Goal: Information Seeking & Learning: Learn about a topic

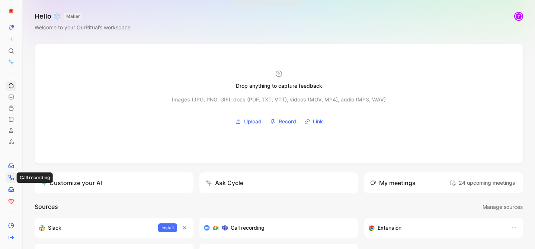
click at [10, 179] on icon at bounding box center [11, 177] width 5 height 5
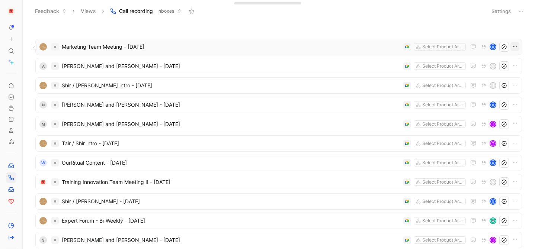
click at [515, 47] on icon "button" at bounding box center [515, 46] width 4 height 1
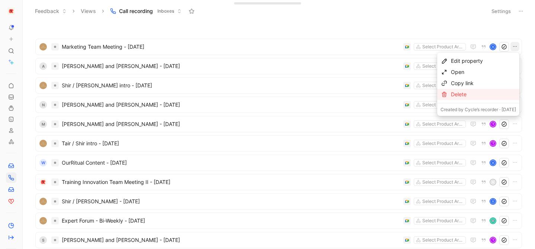
click at [481, 91] on div "Delete" at bounding box center [483, 94] width 65 height 9
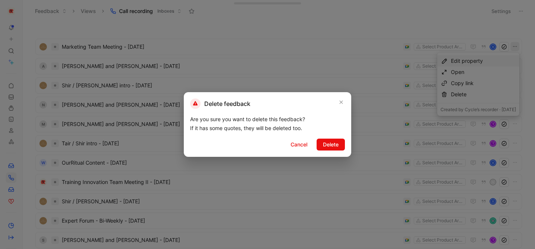
click at [347, 141] on div "Delete feedback Are you sure you want to delete this feedback? If it has some q…" at bounding box center [268, 124] width 168 height 65
click at [340, 143] on button "Delete" at bounding box center [331, 145] width 28 height 12
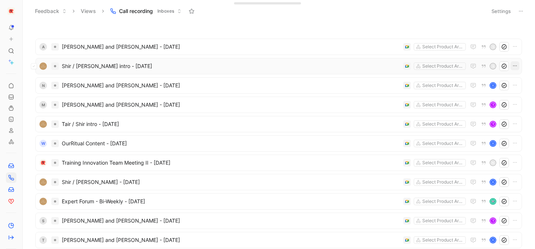
click at [515, 63] on icon "button" at bounding box center [515, 66] width 6 height 6
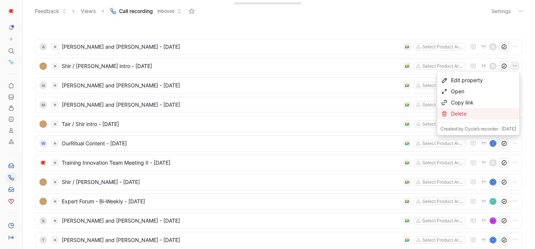
click at [459, 110] on div "Delete" at bounding box center [483, 113] width 65 height 9
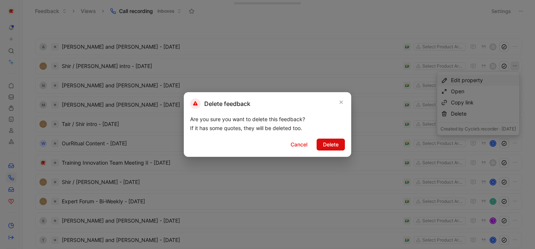
click at [337, 144] on span "Delete" at bounding box center [331, 144] width 16 height 9
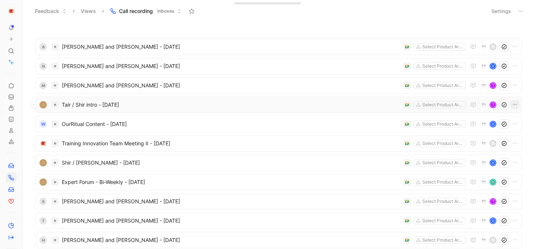
click at [513, 105] on icon "button" at bounding box center [515, 105] width 6 height 6
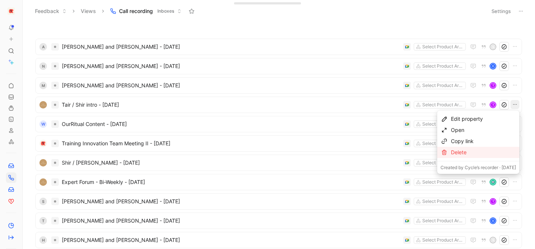
click at [459, 154] on div "Delete" at bounding box center [483, 152] width 65 height 9
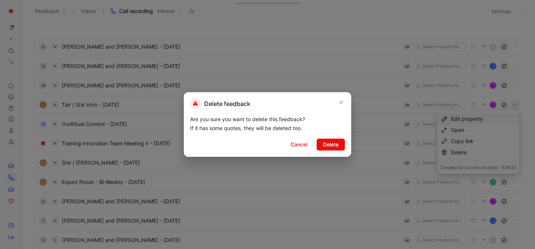
click at [336, 139] on div "Delete feedback Are you sure you want to delete this feedback? If it has some q…" at bounding box center [268, 124] width 168 height 65
click at [325, 149] on button "Delete" at bounding box center [331, 145] width 28 height 12
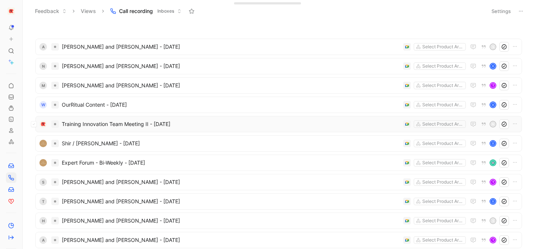
click at [45, 123] on img at bounding box center [42, 124] width 7 height 7
click at [35, 104] on button at bounding box center [34, 105] width 6 height 6
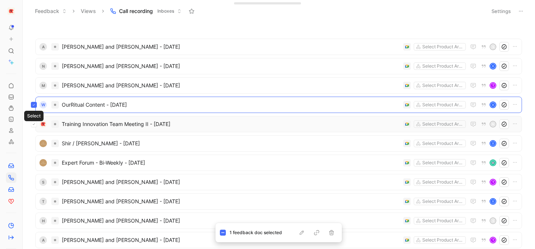
click at [35, 125] on icon at bounding box center [33, 124] width 3 height 3
click at [34, 144] on icon at bounding box center [33, 143] width 3 height 3
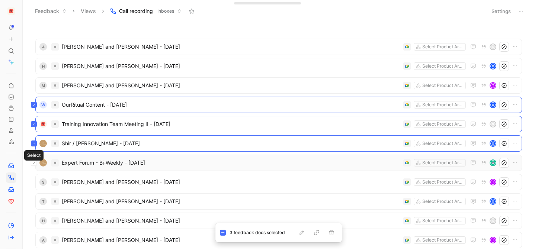
click at [35, 164] on button at bounding box center [34, 163] width 6 height 6
click at [515, 106] on div "W OurRitual Content - [DATE] Select Product Areas O" at bounding box center [278, 105] width 487 height 16
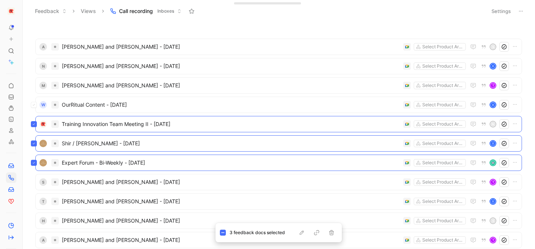
click at [515, 105] on div "W OurRitual Content - [DATE] Select Product Areas O" at bounding box center [278, 105] width 487 height 16
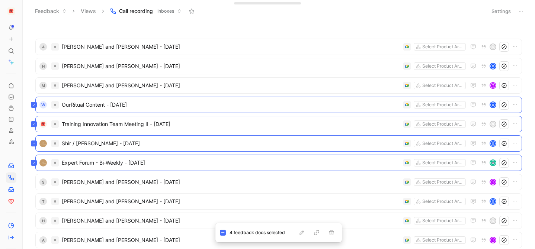
click at [516, 105] on div "W OurRitual Content - [DATE] Select Product Areas O" at bounding box center [278, 105] width 487 height 16
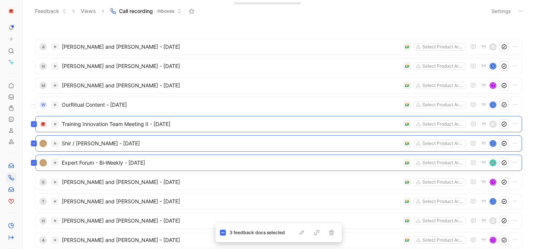
click at [516, 105] on div "W OurRitual Content - [DATE] Select Product Areas O" at bounding box center [278, 105] width 487 height 16
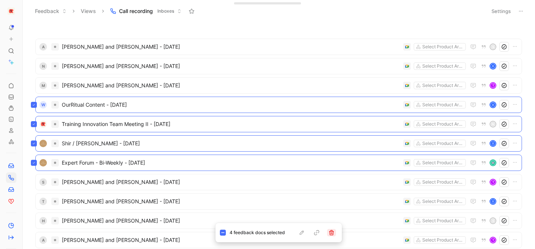
click at [335, 231] on button "button" at bounding box center [331, 232] width 9 height 7
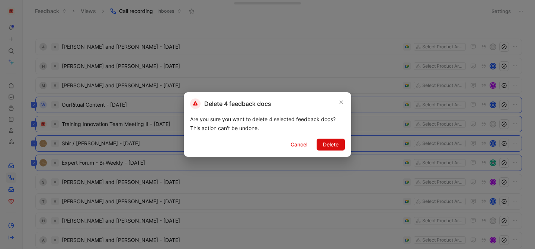
click at [331, 147] on span "Delete" at bounding box center [331, 144] width 16 height 9
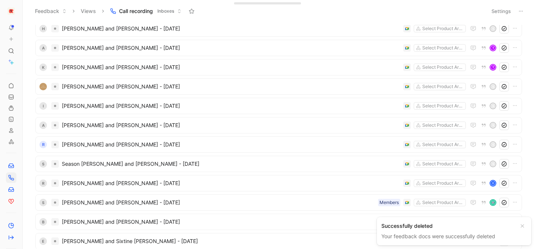
scroll to position [93, 0]
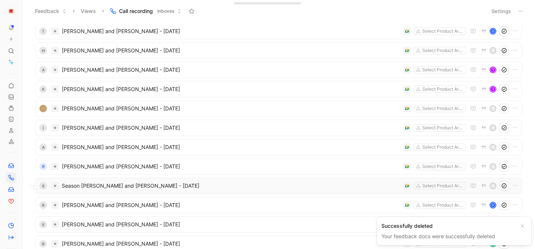
click at [286, 191] on div "S Season [PERSON_NAME] and [PERSON_NAME] - [DATE] Select Product Areas s" at bounding box center [278, 186] width 487 height 16
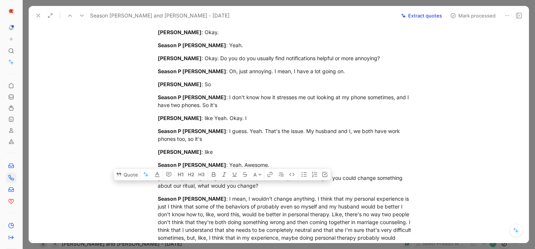
scroll to position [1593, 0]
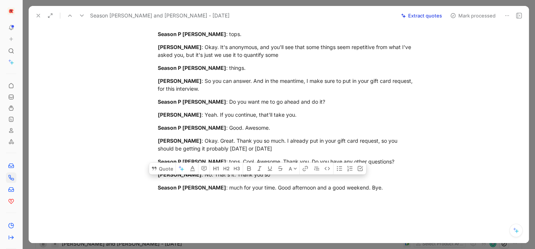
drag, startPoint x: 159, startPoint y: 114, endPoint x: 379, endPoint y: 168, distance: 227.0
copy div "Transcript: Season P [PERSON_NAME] : Found it online. Okay. Like, through, like…"
click at [39, 15] on icon at bounding box center [38, 16] width 6 height 6
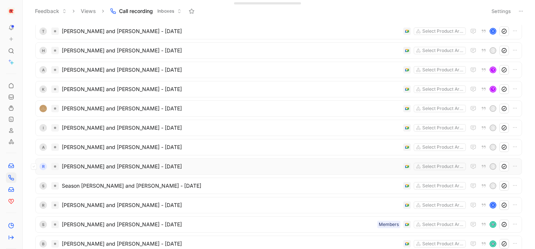
click at [107, 168] on span "[PERSON_NAME] and [PERSON_NAME] - [DATE]" at bounding box center [231, 166] width 339 height 9
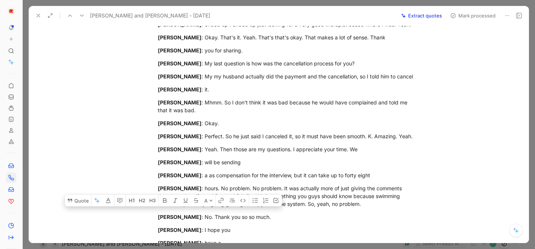
scroll to position [1363, 0]
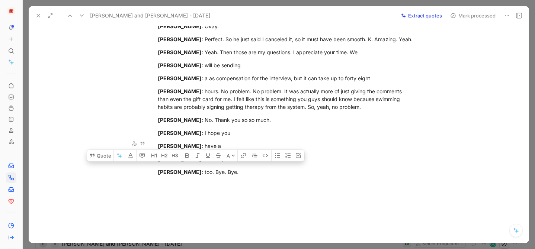
drag, startPoint x: 159, startPoint y: 121, endPoint x: 262, endPoint y: 144, distance: 105.3
copy div "Transcript: [PERSON_NAME] : I think we were looking for a place we could see, t…"
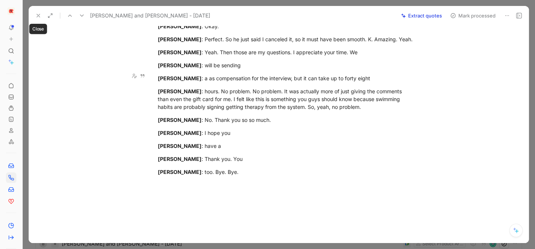
click at [34, 13] on button at bounding box center [38, 15] width 10 height 10
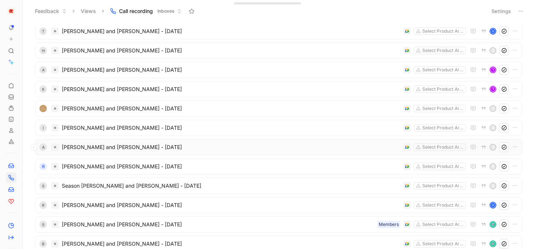
click at [114, 152] on div "A [PERSON_NAME] and [PERSON_NAME] - [DATE] Select Product Areas s" at bounding box center [279, 148] width 482 height 10
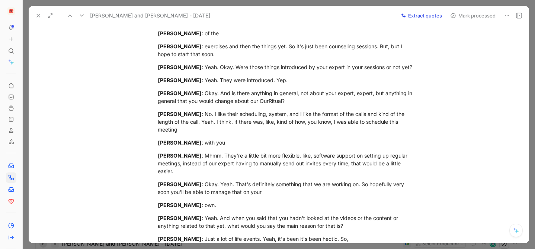
scroll to position [1348, 0]
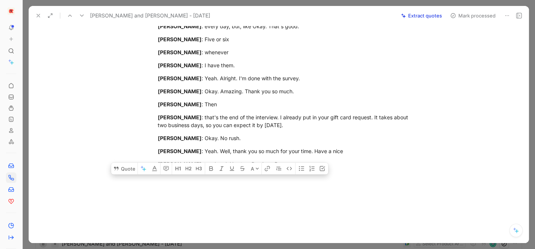
drag, startPoint x: 158, startPoint y: 142, endPoint x: 310, endPoint y: 176, distance: 155.7
copy div "Transcript: [PERSON_NAME] : And what were you looking for at the time? [PERSON_…"
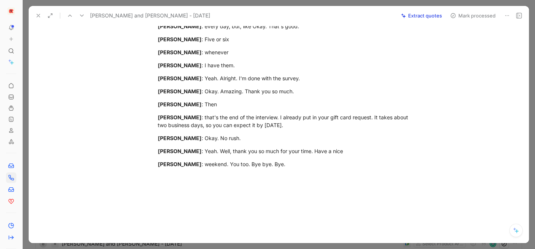
click at [37, 12] on button at bounding box center [38, 15] width 10 height 10
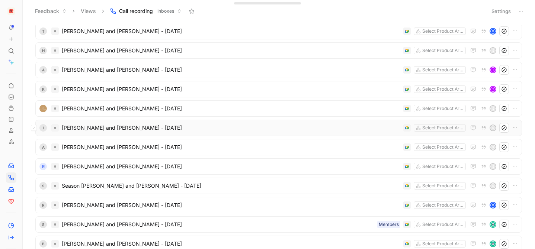
click at [128, 133] on div "I [PERSON_NAME] and [PERSON_NAME] - [DATE] Select Product Areas s" at bounding box center [279, 128] width 482 height 10
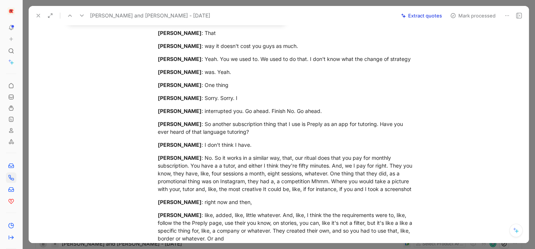
scroll to position [2636, 0]
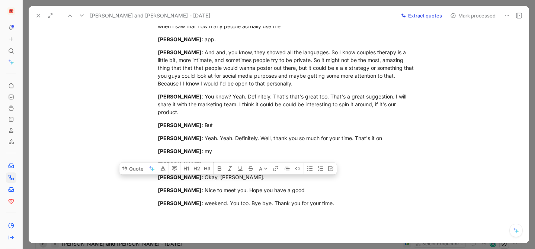
drag, startPoint x: 159, startPoint y: 54, endPoint x: 338, endPoint y: 189, distance: 224.2
copy div "Transcript: [PERSON_NAME] : For online, couples therapy or their therapists. An…"
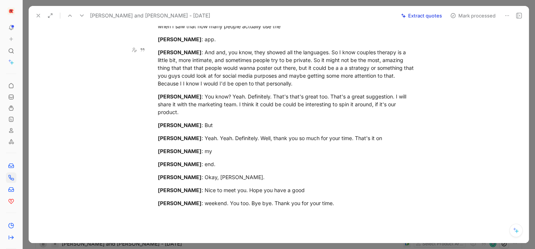
click at [39, 14] on icon at bounding box center [38, 16] width 6 height 6
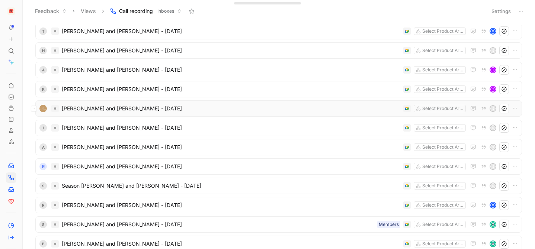
click at [103, 107] on span "[PERSON_NAME] and [PERSON_NAME] - [DATE]" at bounding box center [231, 108] width 339 height 9
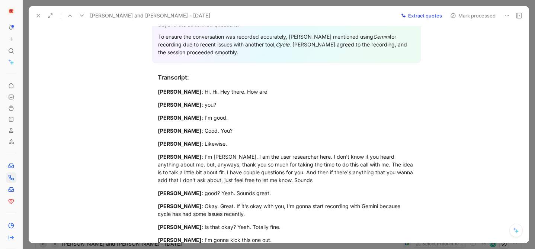
scroll to position [365, 0]
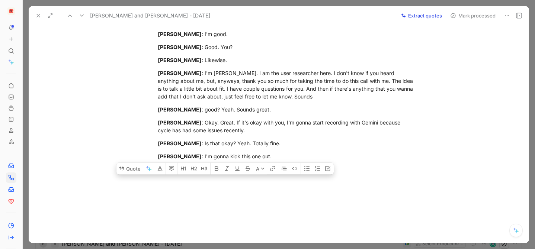
drag, startPoint x: 159, startPoint y: 109, endPoint x: 317, endPoint y: 164, distance: 167.1
copy div "Transcript: [PERSON_NAME] : Hi. Hi. Hey there. How are [PERSON_NAME] : you? [PE…"
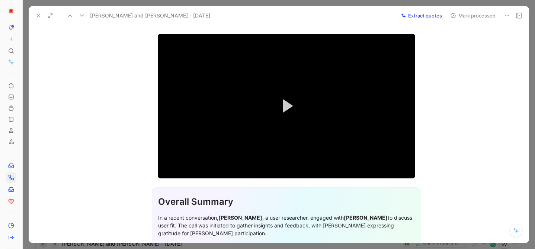
scroll to position [0, 0]
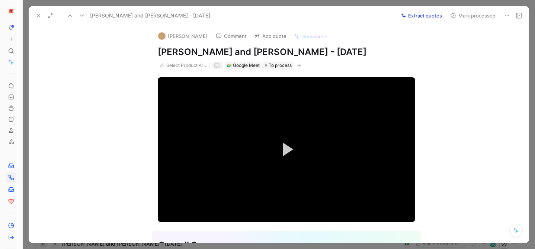
click at [39, 16] on use at bounding box center [38, 15] width 3 height 3
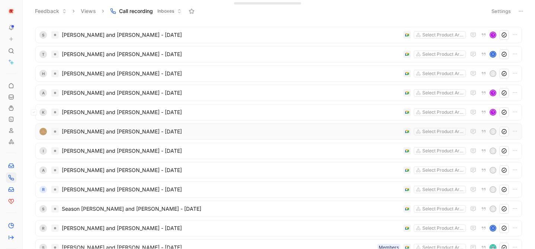
scroll to position [69, 0]
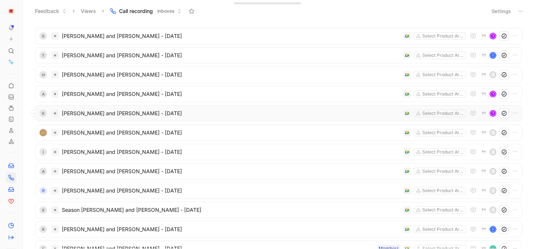
click at [105, 118] on div "K [PERSON_NAME] and [PERSON_NAME] - [DATE] Select Product Areas T" at bounding box center [279, 114] width 482 height 10
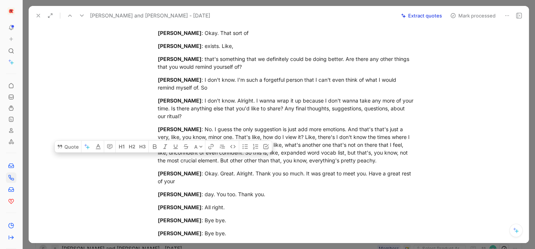
scroll to position [2486, 0]
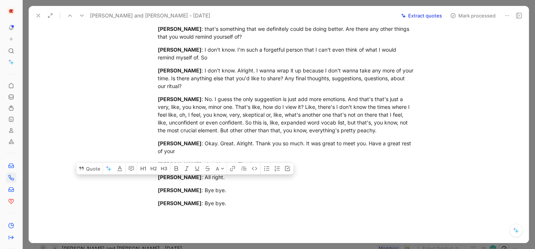
drag, startPoint x: 158, startPoint y: 171, endPoint x: 228, endPoint y: 191, distance: 72.8
copy div "Transcript: [PERSON_NAME] : So yourself and telling me a little bit about you, …"
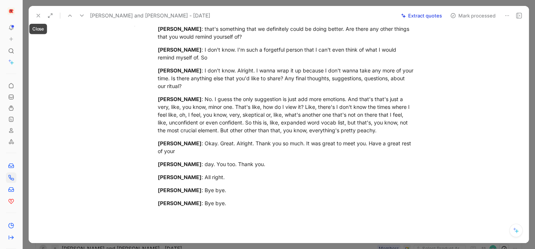
drag, startPoint x: 36, startPoint y: 16, endPoint x: 51, endPoint y: 34, distance: 23.3
click at [36, 16] on icon at bounding box center [38, 16] width 6 height 6
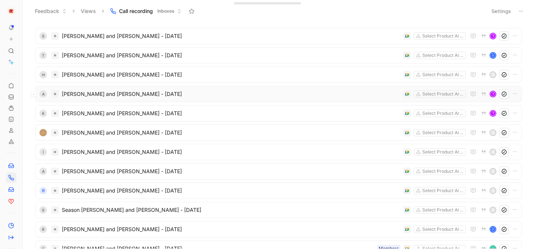
click at [115, 97] on span "[PERSON_NAME] and [PERSON_NAME] - [DATE]" at bounding box center [231, 94] width 339 height 9
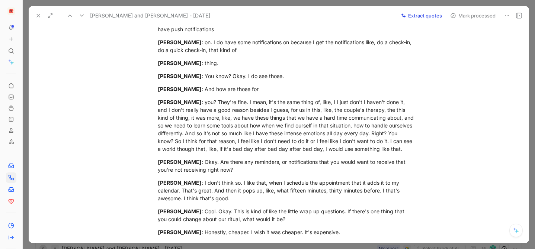
scroll to position [2243, 0]
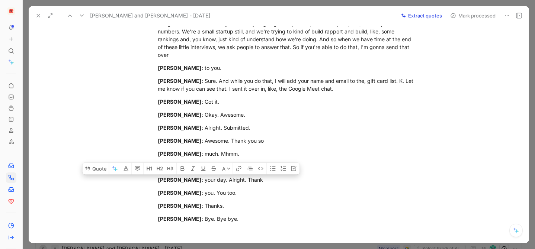
drag, startPoint x: 159, startPoint y: 89, endPoint x: 237, endPoint y: 184, distance: 123.3
copy div "Transcript: [PERSON_NAME] : Like, a little bit about your day to day life and w…"
drag, startPoint x: 38, startPoint y: 18, endPoint x: 96, endPoint y: 111, distance: 109.7
click at [38, 17] on icon at bounding box center [38, 16] width 6 height 6
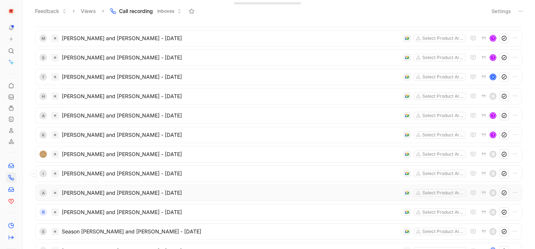
scroll to position [25, 0]
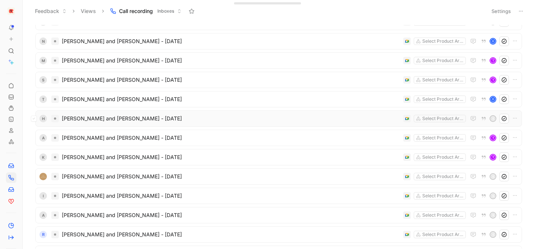
click at [90, 116] on span "[PERSON_NAME] and [PERSON_NAME] - [DATE]" at bounding box center [231, 118] width 339 height 9
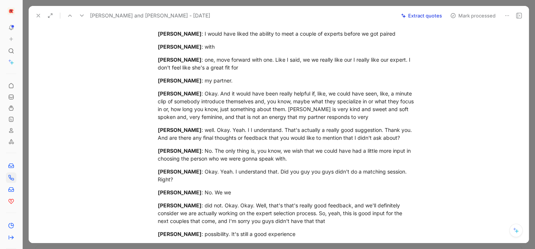
scroll to position [1542, 0]
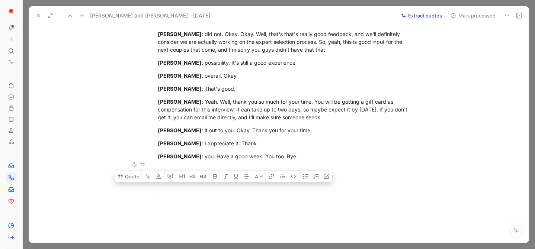
drag, startPoint x: 159, startPoint y: 37, endPoint x: 295, endPoint y: 201, distance: 213.1
copy div "Transcript: [PERSON_NAME] : About, like, you know, top 10, you know, therapy op…"
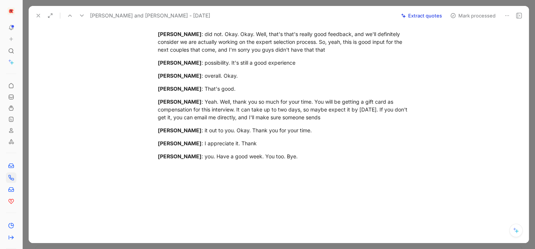
click at [39, 18] on icon at bounding box center [38, 16] width 6 height 6
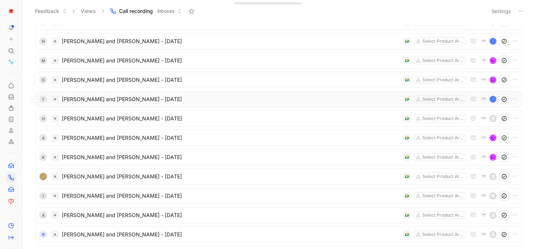
click at [111, 104] on div "T [PERSON_NAME] and [PERSON_NAME] - [DATE] Select Product Areas O" at bounding box center [279, 100] width 482 height 10
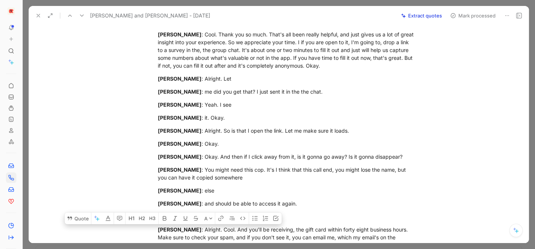
scroll to position [2561, 0]
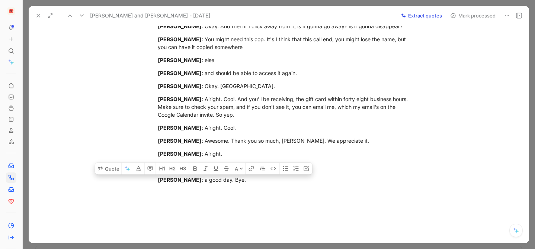
drag, startPoint x: 158, startPoint y: 75, endPoint x: 272, endPoint y: 171, distance: 148.8
copy div "Transcript: [PERSON_NAME] : My partner, because we had started looking for, a c…"
click at [36, 13] on icon at bounding box center [38, 16] width 6 height 6
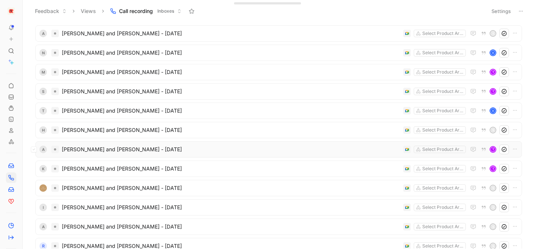
scroll to position [7, 0]
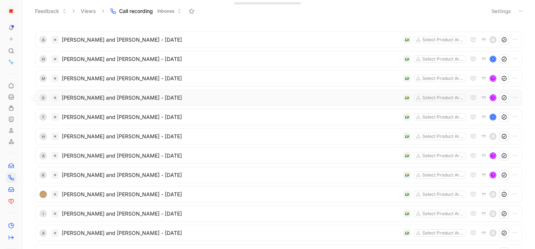
click at [93, 101] on span "[PERSON_NAME] and [PERSON_NAME] - [DATE]" at bounding box center [231, 97] width 339 height 9
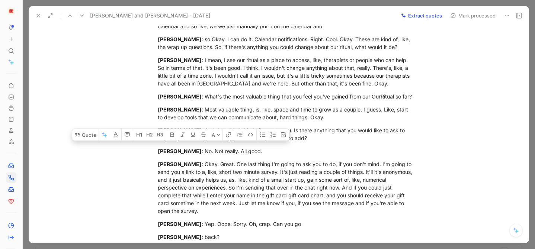
scroll to position [1820, 0]
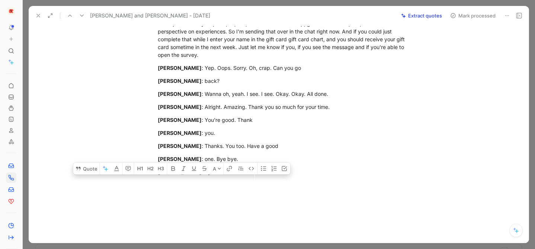
drag, startPoint x: 159, startPoint y: 70, endPoint x: 217, endPoint y: 170, distance: 115.3
copy div "Transcript: [PERSON_NAME] : By, you introducing yourself, telling me a bit abou…"
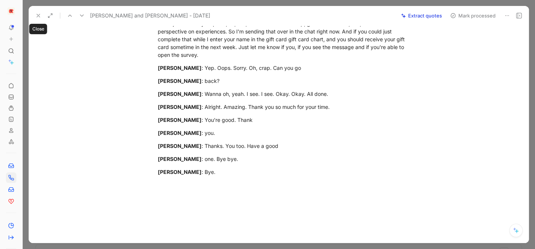
click at [37, 16] on icon at bounding box center [38, 16] width 6 height 6
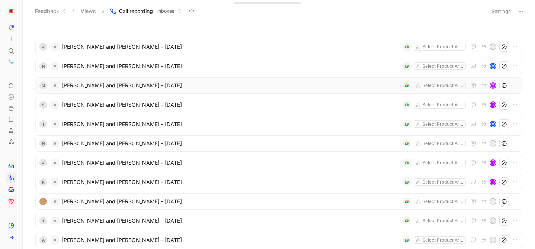
click at [109, 87] on span "[PERSON_NAME] and [PERSON_NAME] - [DATE]" at bounding box center [231, 85] width 339 height 9
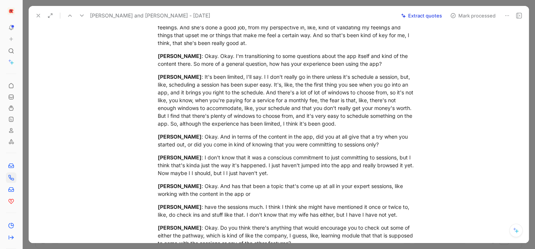
scroll to position [1656, 0]
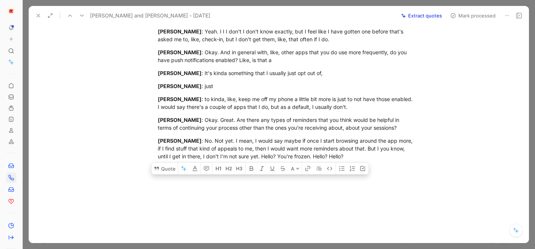
drag, startPoint x: 157, startPoint y: 61, endPoint x: 441, endPoint y: 196, distance: 314.1
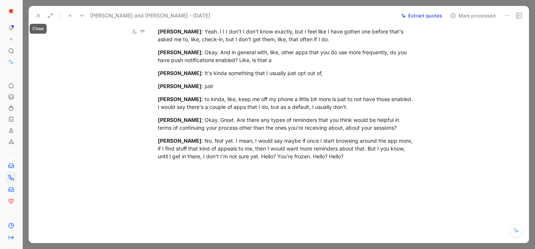
click at [35, 18] on icon at bounding box center [38, 16] width 6 height 6
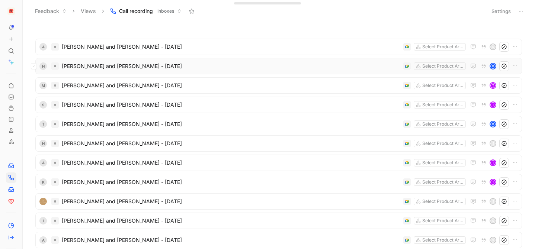
click at [87, 69] on span "[PERSON_NAME] and [PERSON_NAME] - [DATE]" at bounding box center [231, 66] width 339 height 9
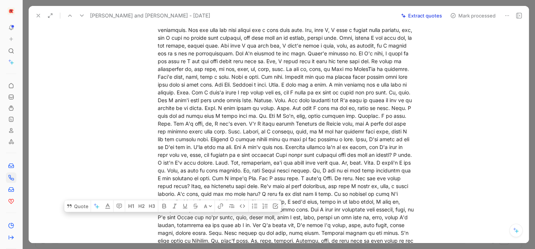
scroll to position [5153, 0]
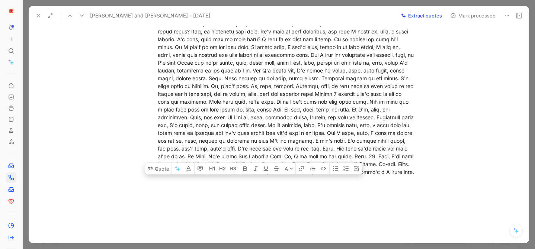
drag, startPoint x: 157, startPoint y: 98, endPoint x: 438, endPoint y: 176, distance: 291.9
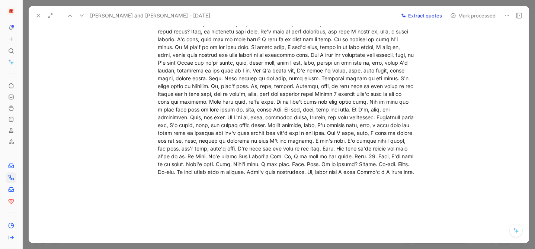
click at [40, 15] on icon at bounding box center [38, 16] width 6 height 6
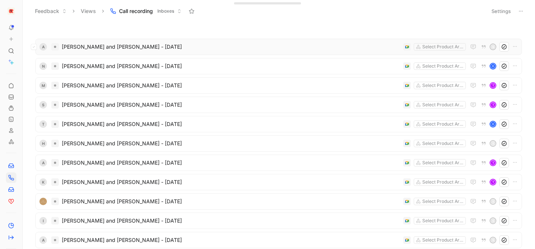
click at [126, 46] on span "[PERSON_NAME] and [PERSON_NAME] - [DATE]" at bounding box center [231, 46] width 339 height 9
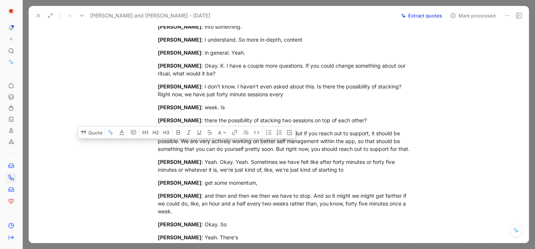
scroll to position [2409, 0]
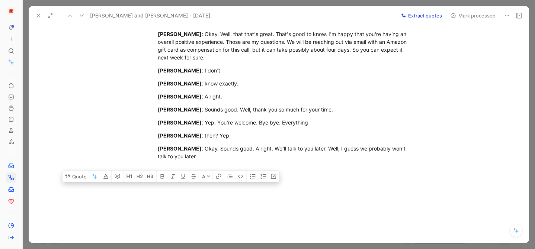
drag, startPoint x: 160, startPoint y: 84, endPoint x: 231, endPoint y: 182, distance: 120.8
